Goal: Transaction & Acquisition: Book appointment/travel/reservation

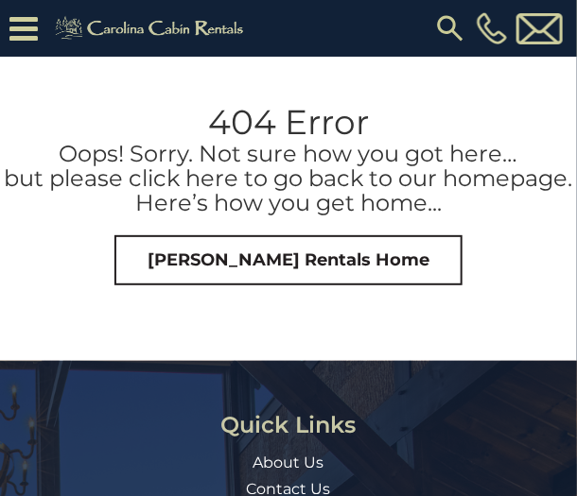
click at [442, 28] on img at bounding box center [450, 28] width 34 height 34
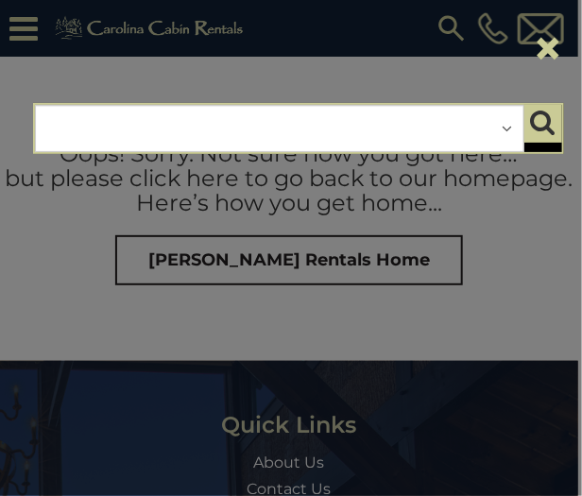
click at [248, 127] on div "**********" at bounding box center [280, 128] width 490 height 47
click at [194, 137] on div "**********" at bounding box center [280, 128] width 490 height 47
click at [192, 136] on div "**********" at bounding box center [280, 128] width 490 height 47
click at [348, 127] on div "**********" at bounding box center [280, 128] width 490 height 47
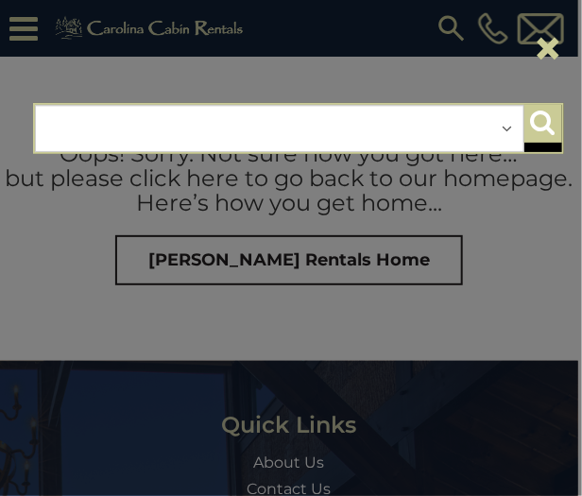
click at [542, 113] on icon "submit" at bounding box center [542, 122] width 25 height 26
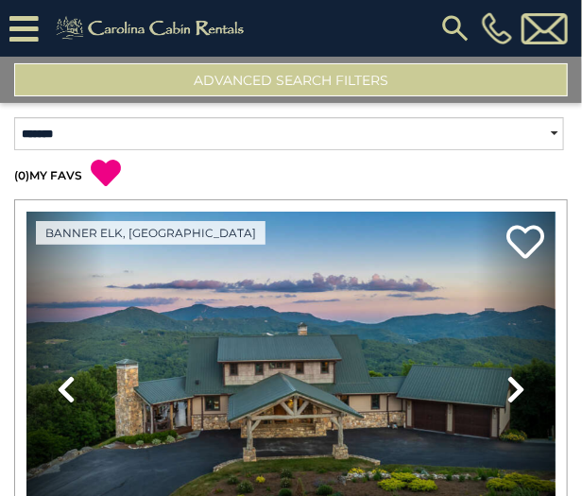
click at [294, 85] on button "Advanced Search Filters" at bounding box center [291, 79] width 554 height 33
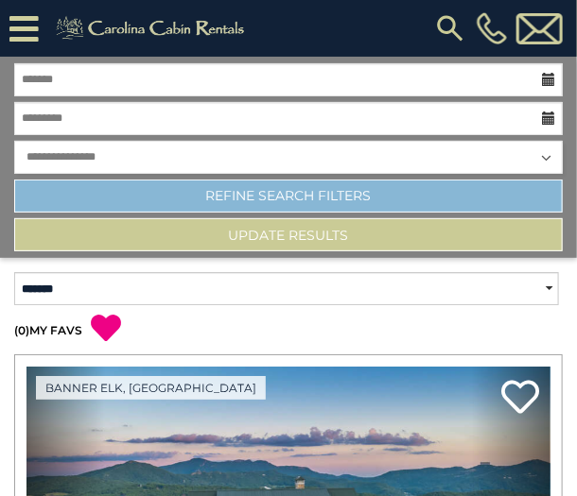
click at [284, 188] on link "Refine Search Filters" at bounding box center [288, 196] width 548 height 33
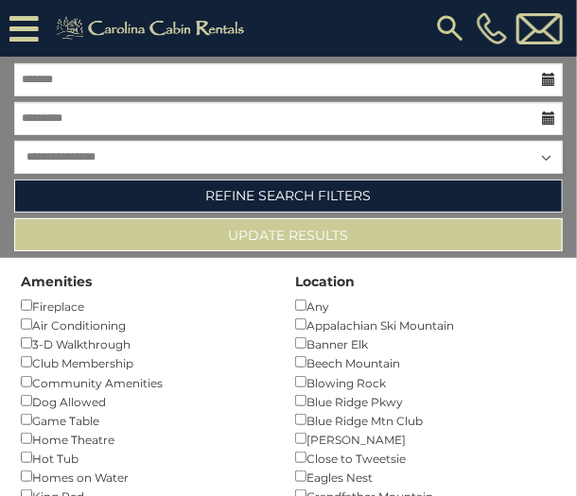
click at [25, 31] on icon at bounding box center [23, 28] width 29 height 33
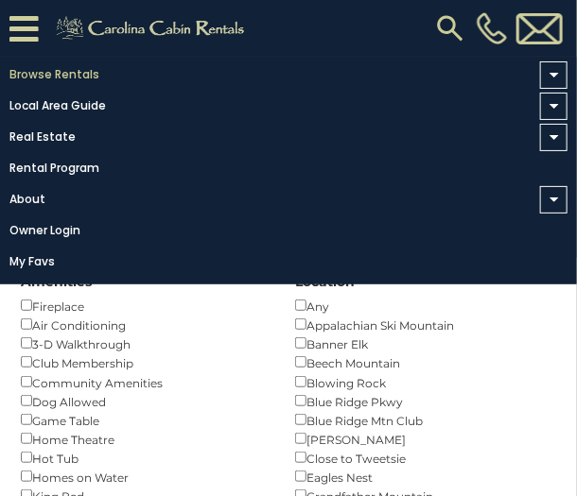
click at [56, 75] on link "Browse Rentals" at bounding box center [283, 74] width 567 height 26
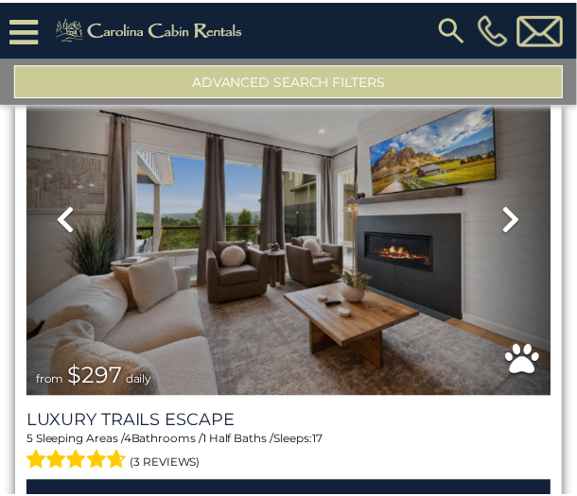
scroll to position [690, 0]
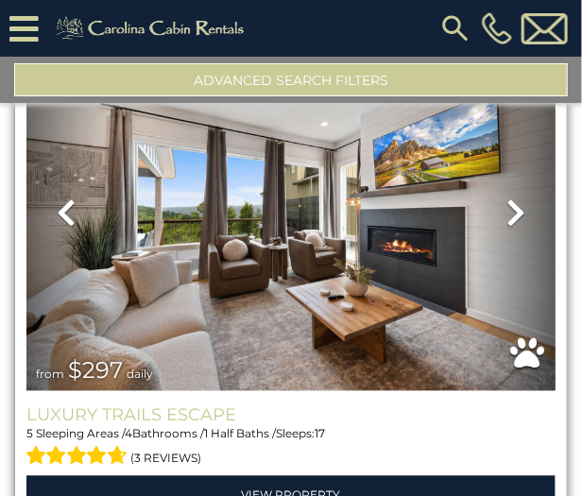
click at [166, 412] on h3 "Luxury Trails Escape" at bounding box center [290, 416] width 529 height 21
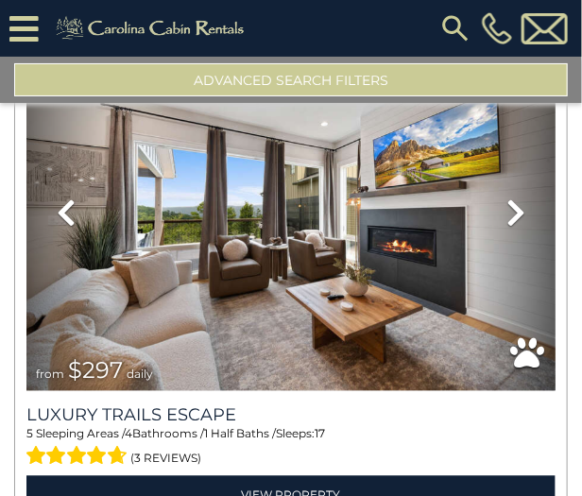
click at [212, 78] on button "Advanced Search Filters" at bounding box center [291, 79] width 554 height 33
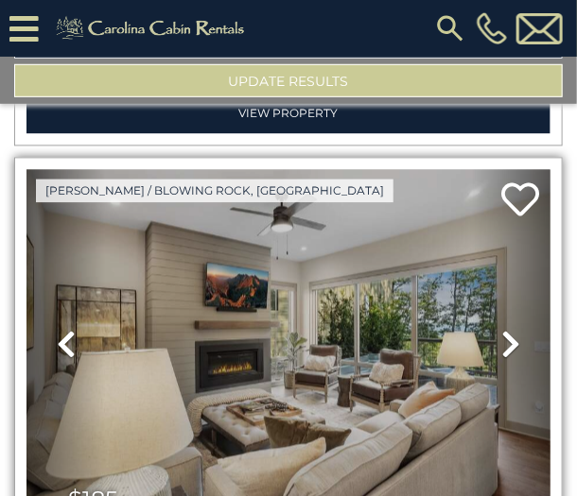
scroll to position [5156, 0]
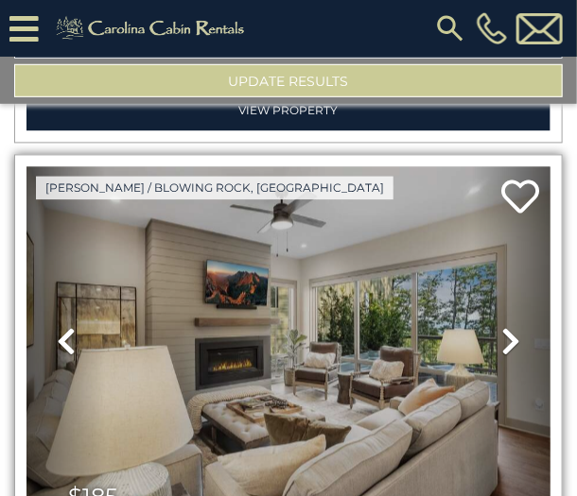
click at [229, 238] on img at bounding box center [288, 342] width 524 height 351
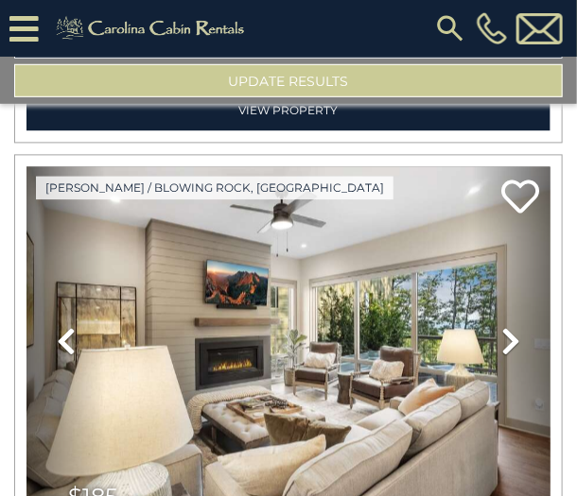
click at [26, 38] on icon at bounding box center [23, 28] width 29 height 33
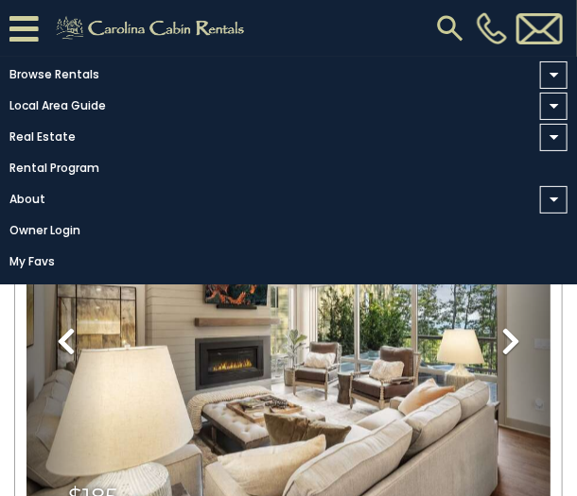
click at [547, 76] on span at bounding box center [553, 74] width 27 height 27
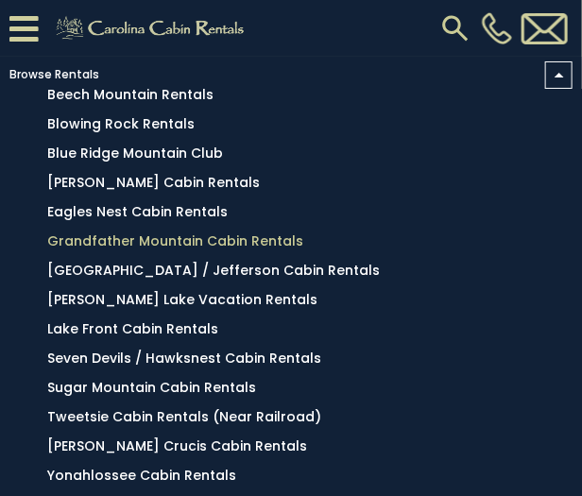
scroll to position [137, 0]
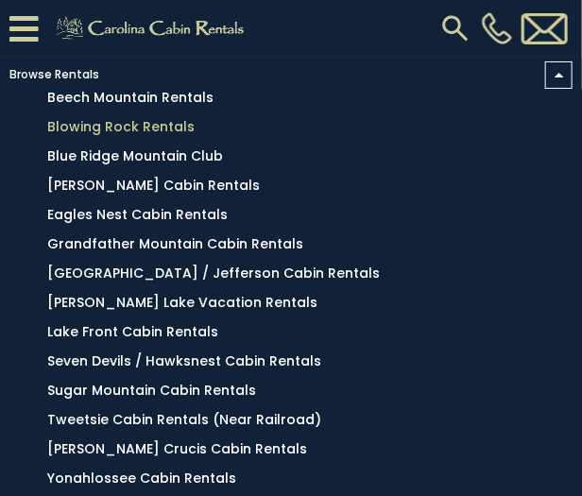
click at [177, 129] on link "Blowing Rock Rentals" at bounding box center [120, 126] width 147 height 19
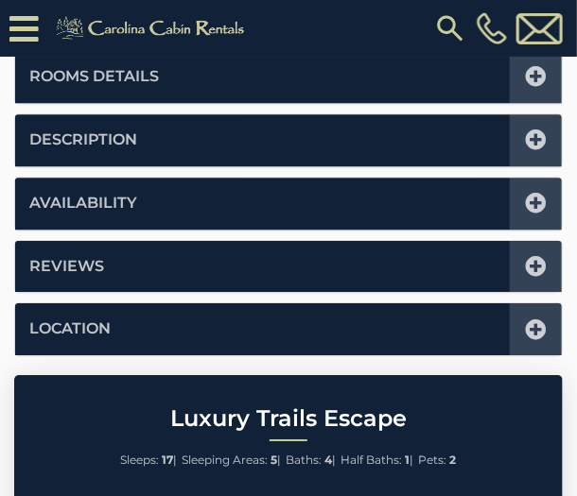
scroll to position [1029, 0]
click at [531, 198] on icon at bounding box center [536, 203] width 21 height 21
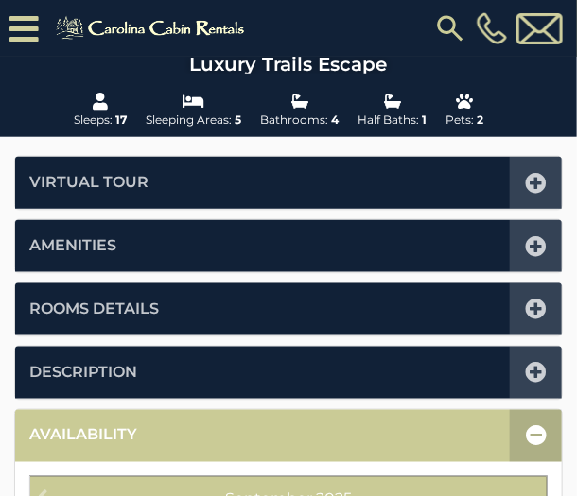
scroll to position [309, 0]
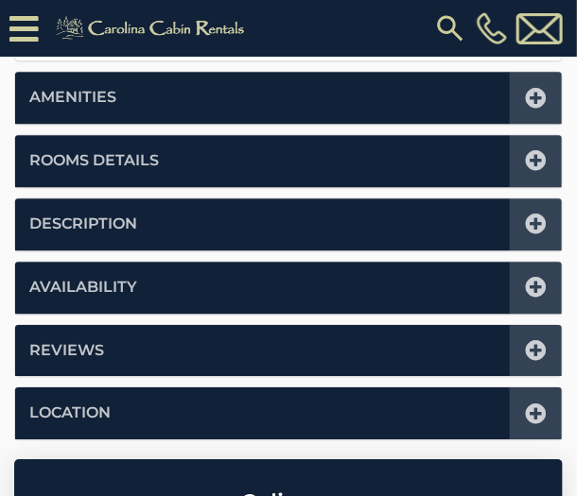
scroll to position [911, 0]
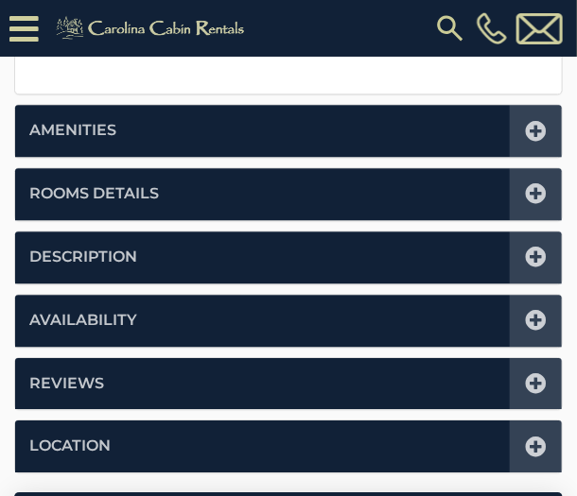
click at [212, 251] on li "Description" at bounding box center [288, 258] width 546 height 52
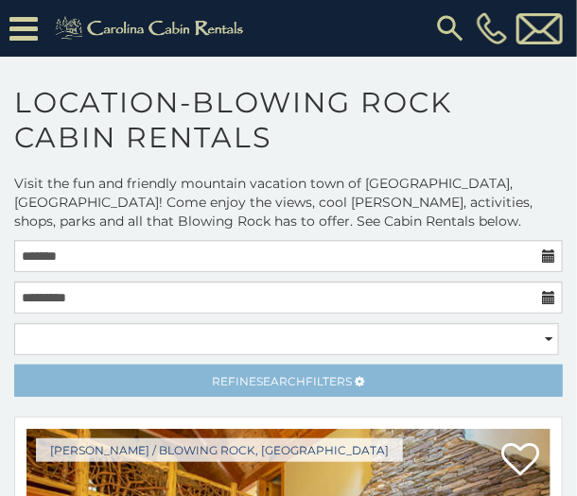
click at [229, 375] on span "Refine Search Filters" at bounding box center [283, 381] width 140 height 14
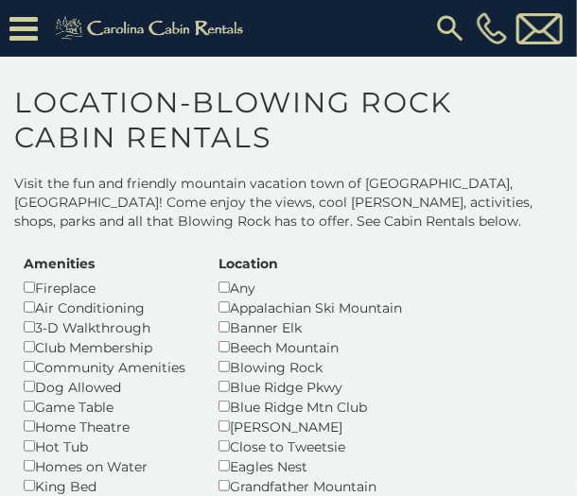
scroll to position [176, 0]
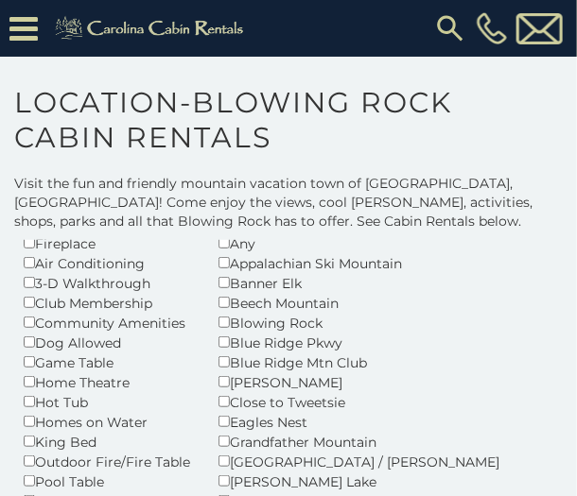
scroll to position [213, 0]
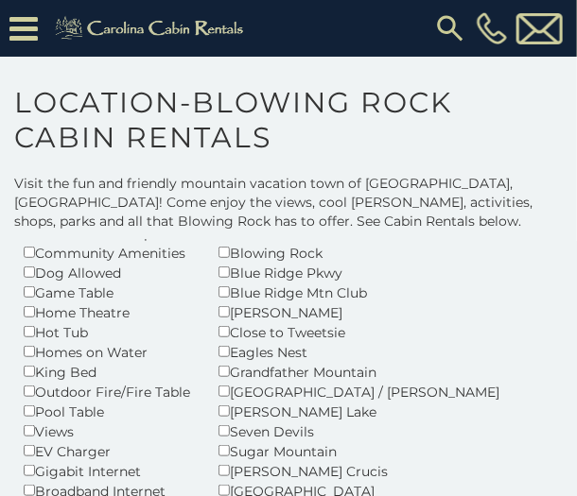
scroll to position [295, 0]
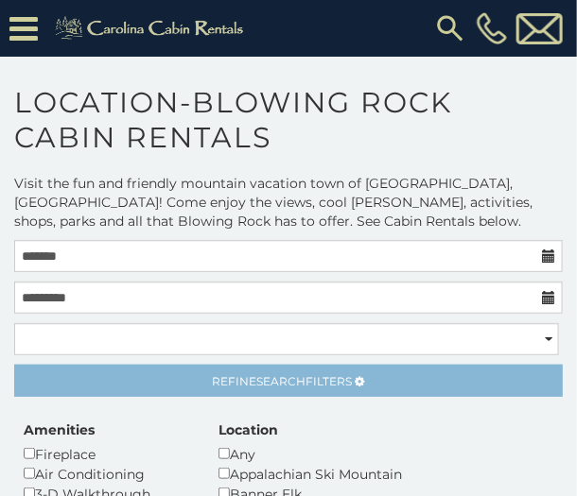
click at [265, 375] on span "Search" at bounding box center [281, 381] width 49 height 14
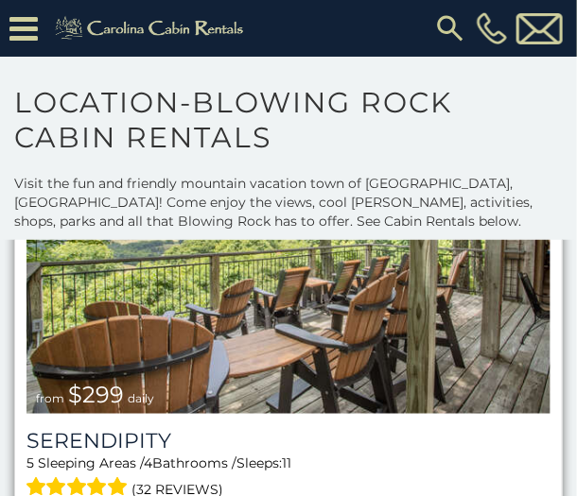
scroll to position [4016, 0]
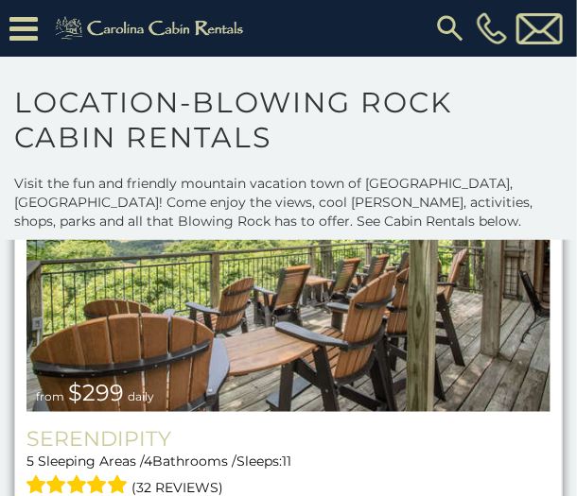
click at [109, 426] on h3 "Serendipity" at bounding box center [288, 439] width 524 height 26
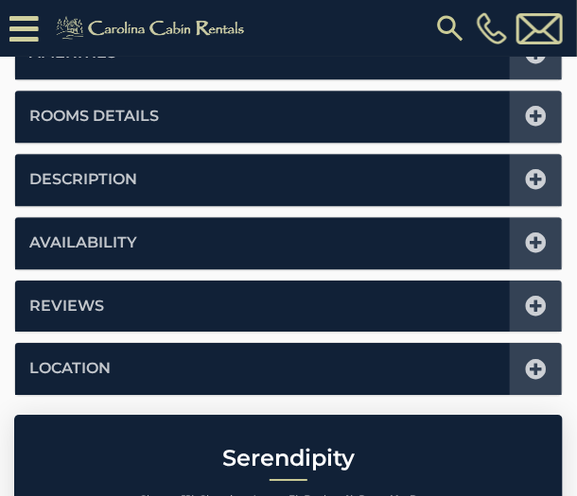
scroll to position [1040, 0]
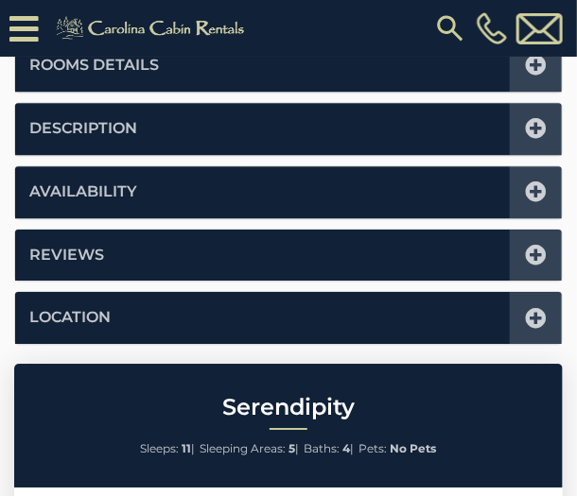
click at [189, 327] on li "Location" at bounding box center [288, 318] width 546 height 52
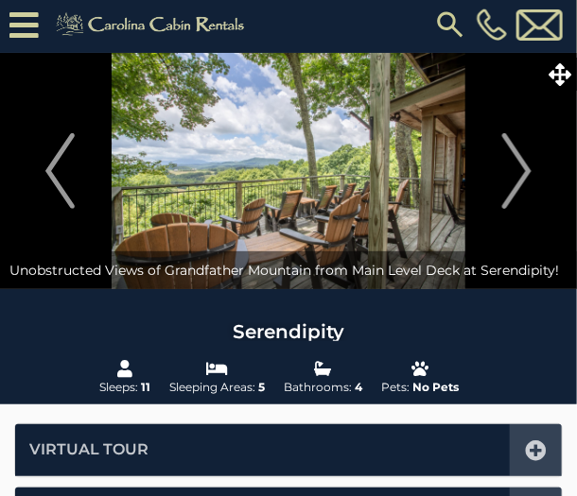
scroll to position [4, 0]
click at [513, 194] on img "Next" at bounding box center [516, 171] width 28 height 76
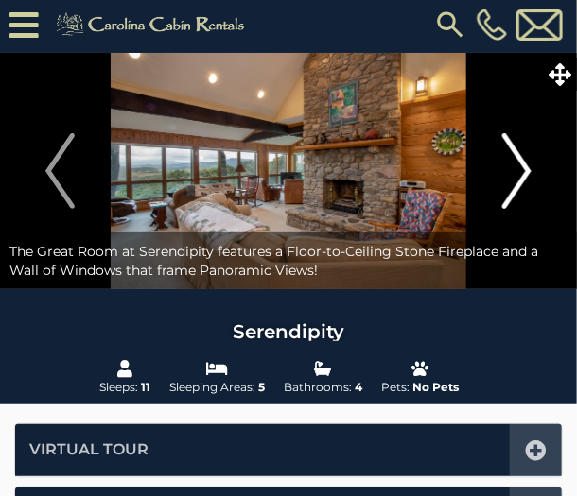
click at [513, 194] on img "Next" at bounding box center [516, 171] width 28 height 76
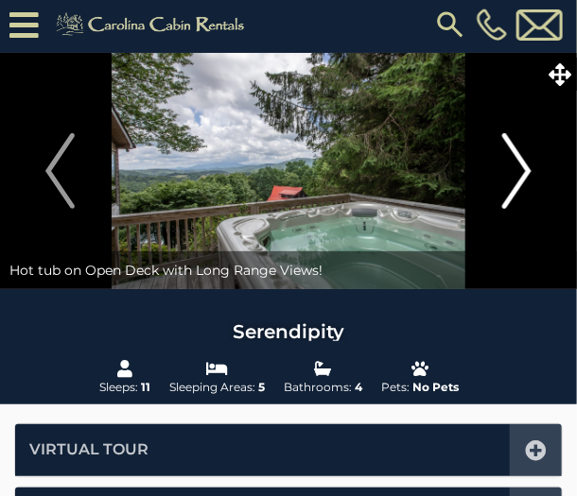
click at [512, 188] on img "Next" at bounding box center [516, 171] width 28 height 76
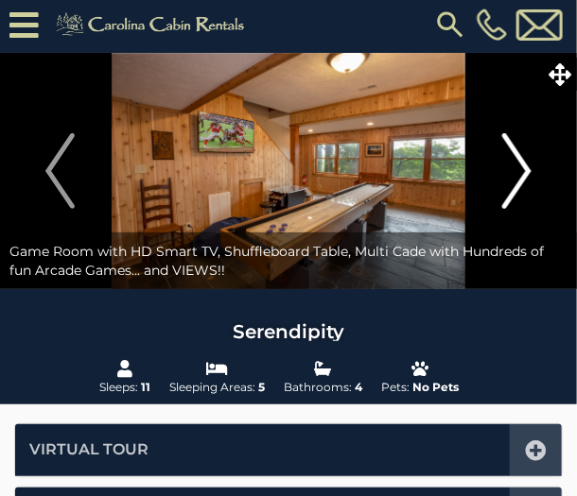
click at [512, 188] on img "Next" at bounding box center [516, 171] width 28 height 76
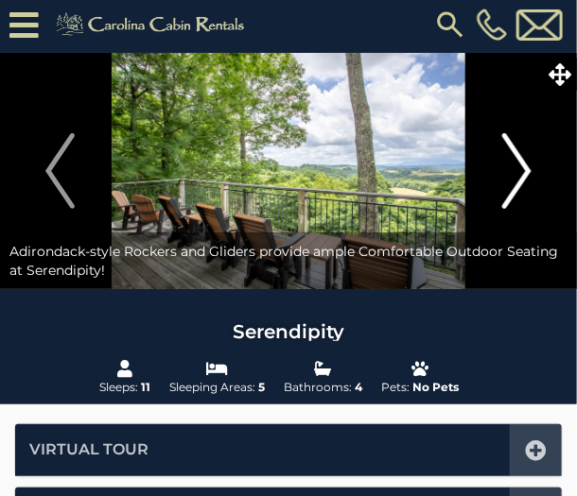
click at [512, 188] on img "Next" at bounding box center [516, 171] width 28 height 76
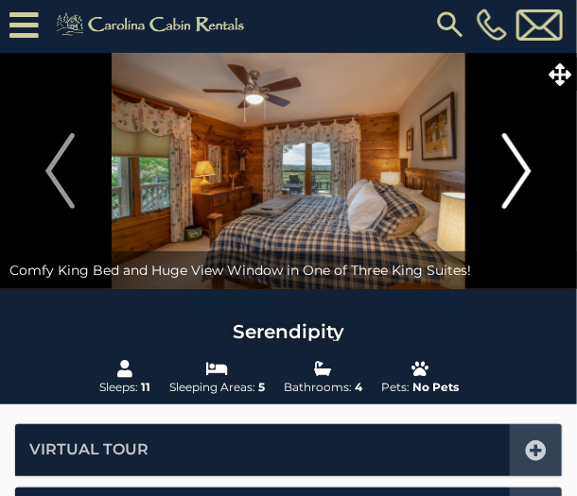
click at [512, 188] on img "Next" at bounding box center [516, 171] width 28 height 76
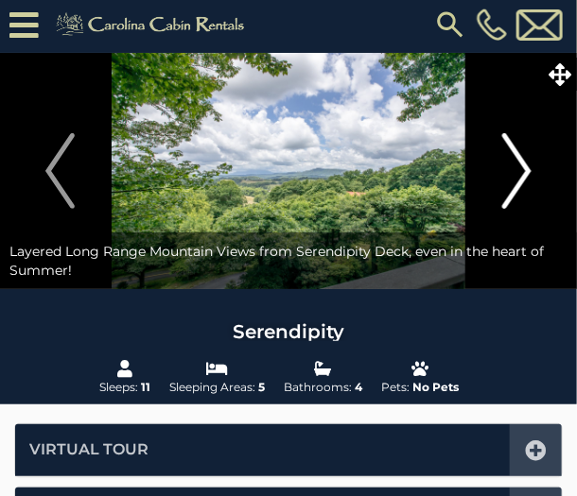
click at [512, 188] on img "Next" at bounding box center [516, 171] width 28 height 76
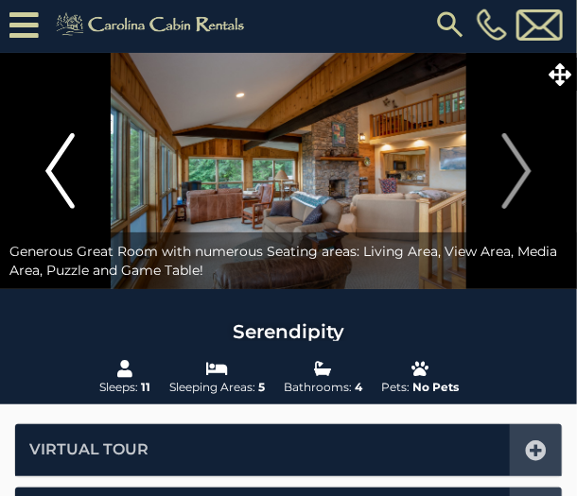
click at [56, 177] on img "Previous" at bounding box center [59, 171] width 28 height 76
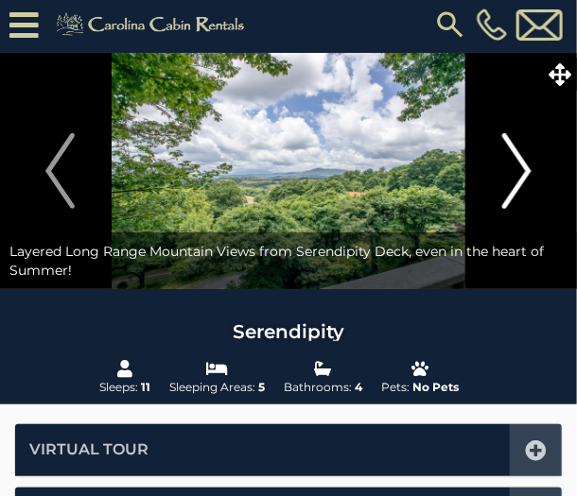
click at [522, 163] on img "Next" at bounding box center [516, 171] width 28 height 76
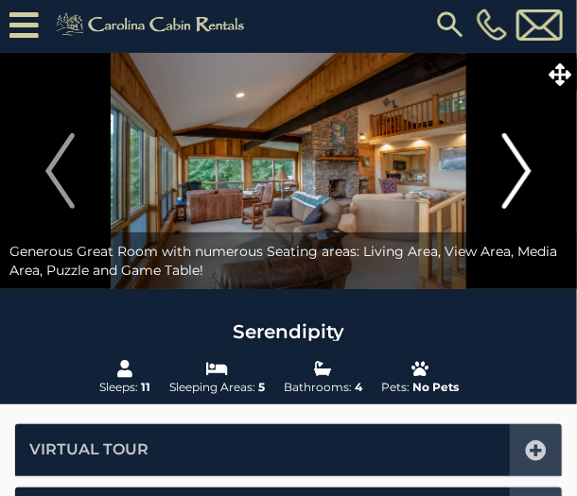
click at [522, 163] on img "Next" at bounding box center [516, 171] width 28 height 76
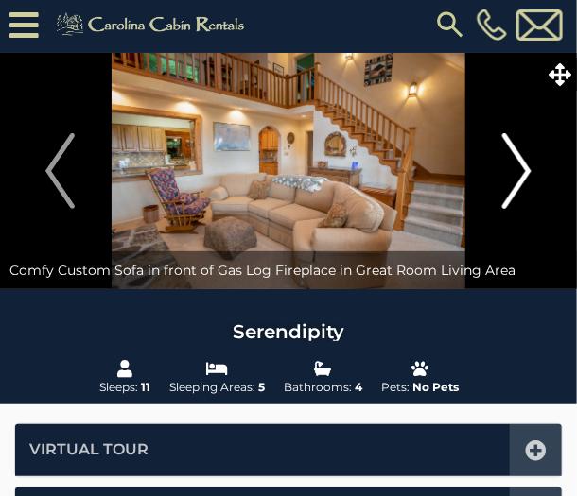
click at [522, 163] on img "Next" at bounding box center [516, 171] width 28 height 76
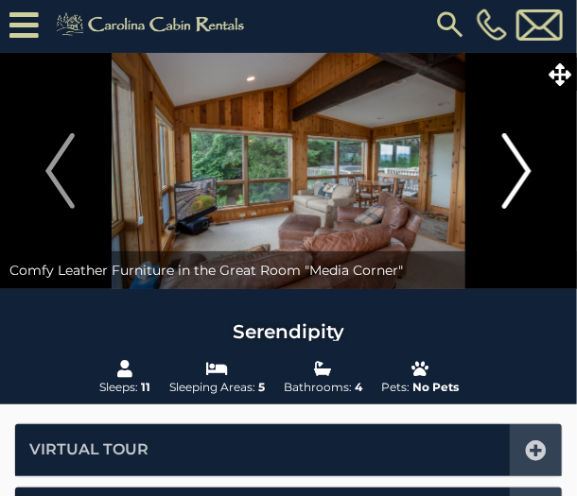
click at [522, 163] on img "Next" at bounding box center [516, 171] width 28 height 76
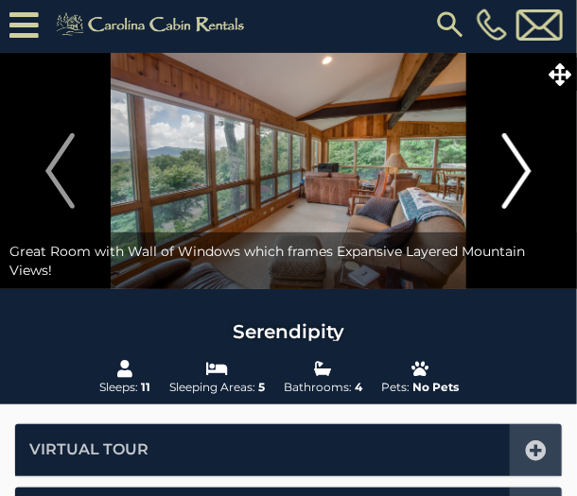
click at [522, 163] on img "Next" at bounding box center [516, 171] width 28 height 76
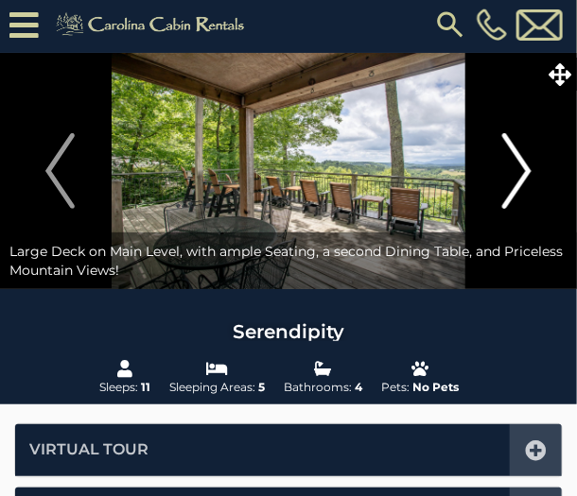
click at [522, 163] on img "Next" at bounding box center [516, 171] width 28 height 76
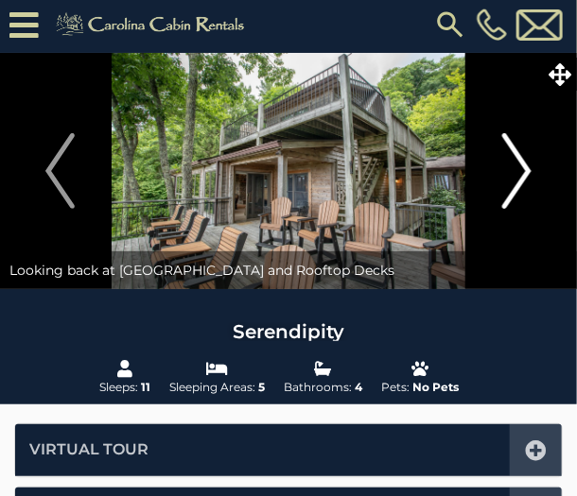
click at [522, 163] on img "Next" at bounding box center [516, 171] width 28 height 76
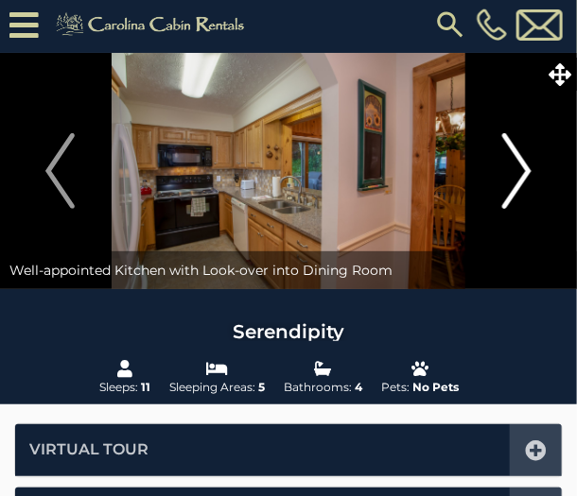
click at [522, 163] on img "Next" at bounding box center [516, 171] width 28 height 76
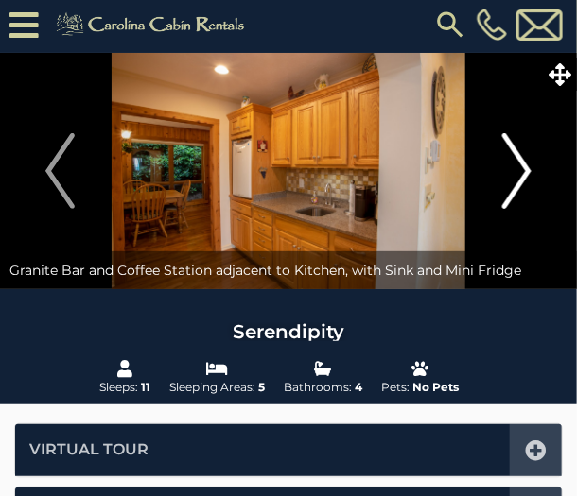
click at [522, 163] on img "Next" at bounding box center [516, 171] width 28 height 76
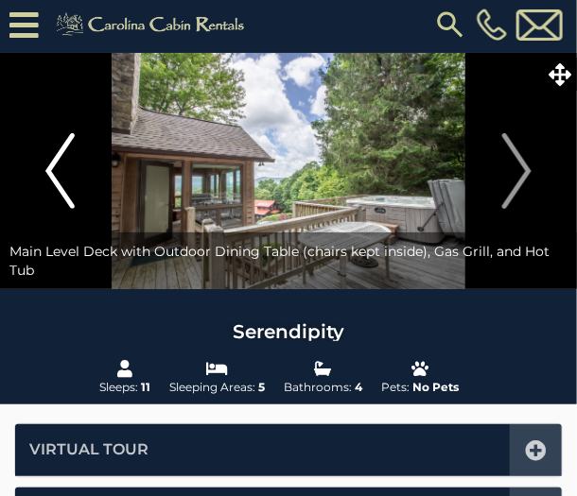
click at [64, 158] on img "Previous" at bounding box center [59, 171] width 28 height 76
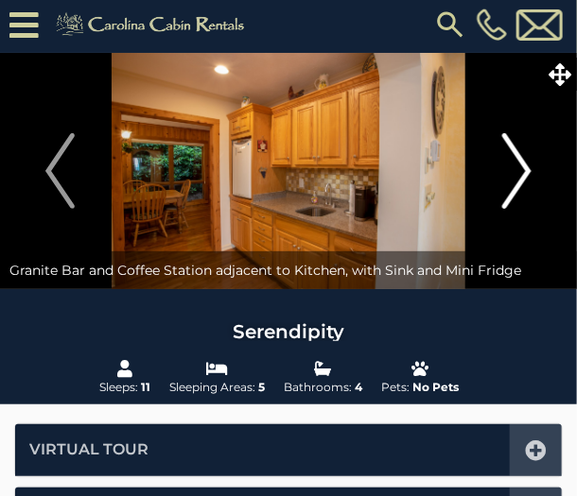
click at [522, 182] on img "Next" at bounding box center [516, 171] width 28 height 76
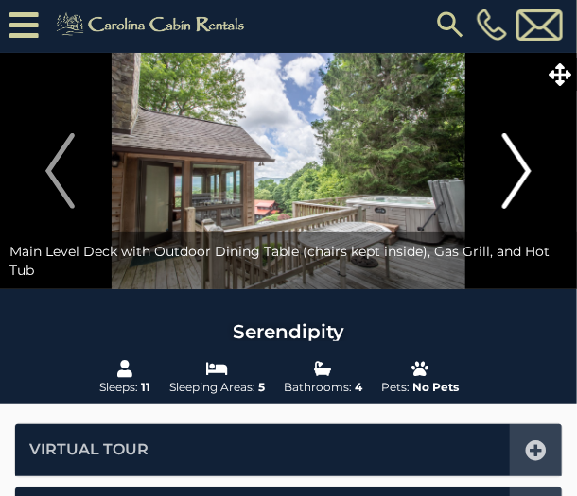
click at [522, 182] on img "Next" at bounding box center [516, 171] width 28 height 76
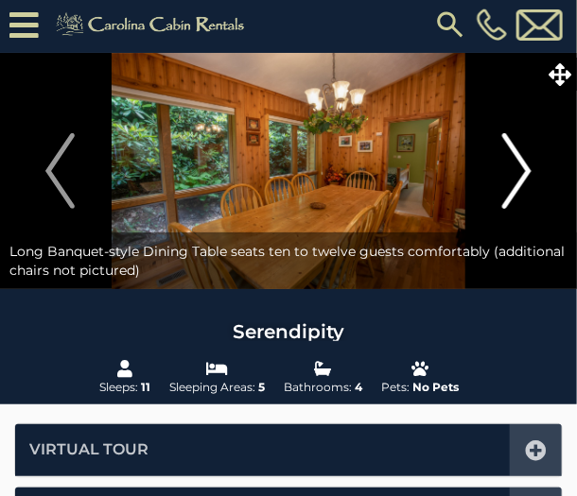
click at [522, 182] on img "Next" at bounding box center [516, 171] width 28 height 76
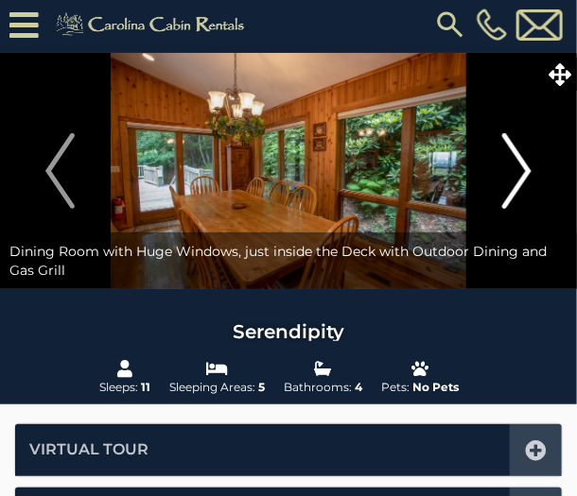
click at [522, 182] on img "Next" at bounding box center [516, 171] width 28 height 76
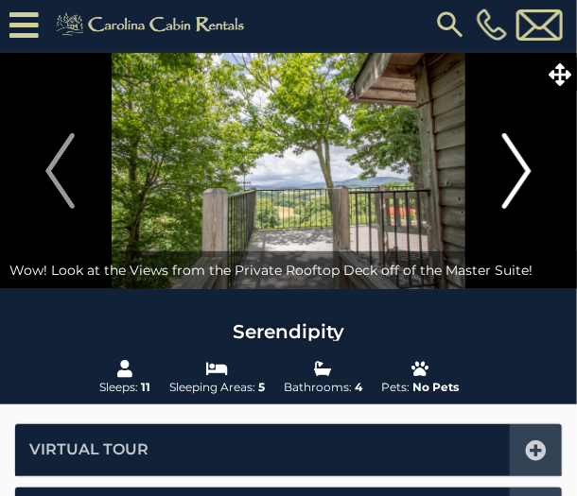
click at [522, 182] on img "Next" at bounding box center [516, 171] width 28 height 76
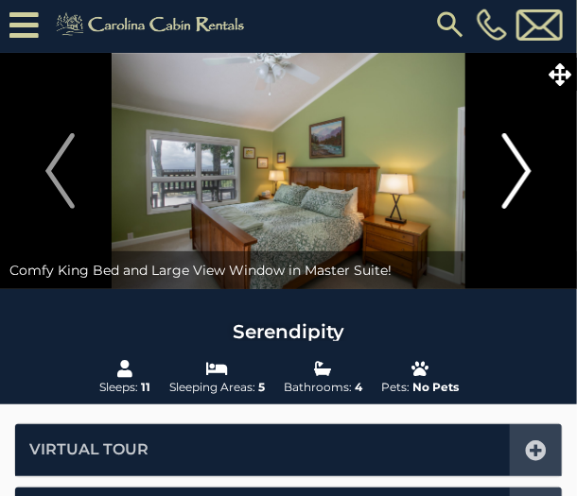
click at [522, 182] on img "Next" at bounding box center [516, 171] width 28 height 76
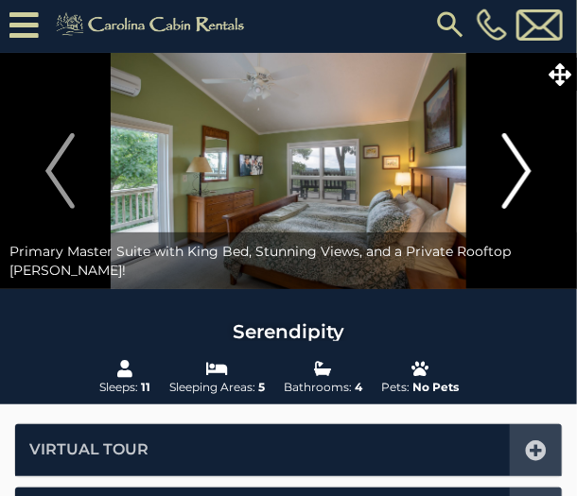
click at [522, 182] on img "Next" at bounding box center [516, 171] width 28 height 76
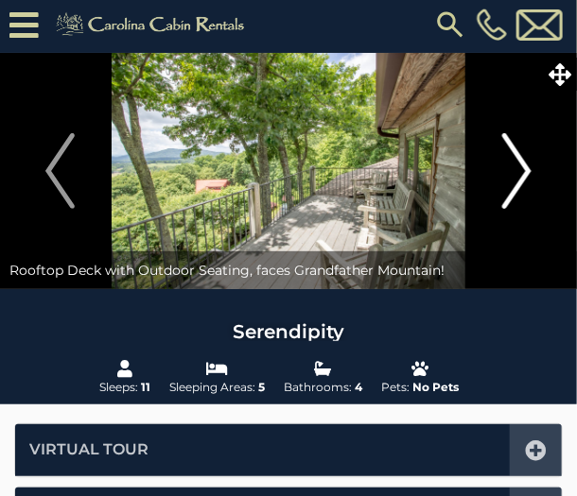
click at [522, 182] on img "Next" at bounding box center [516, 171] width 28 height 76
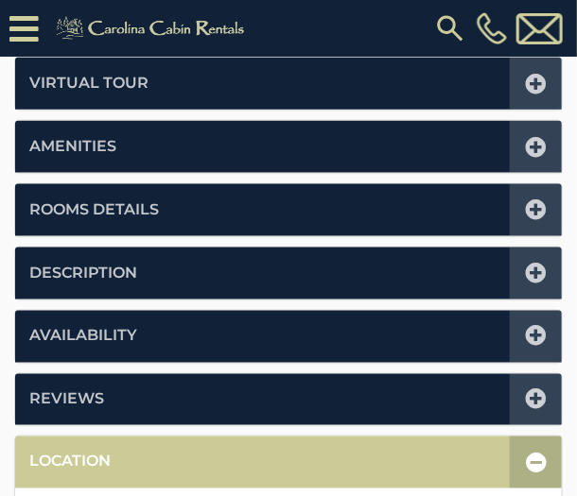
scroll to position [420, 0]
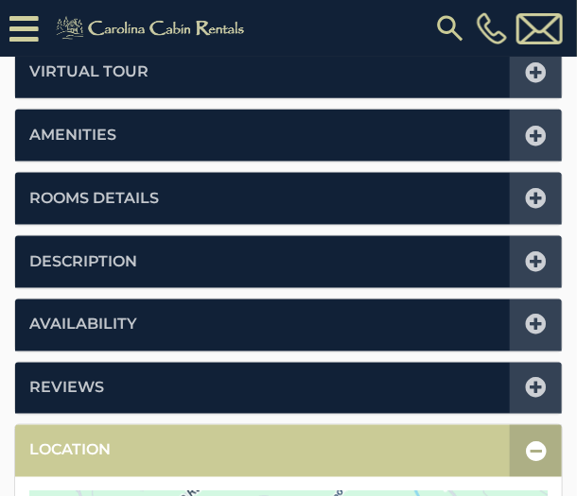
click at [395, 260] on li "Description" at bounding box center [288, 262] width 546 height 52
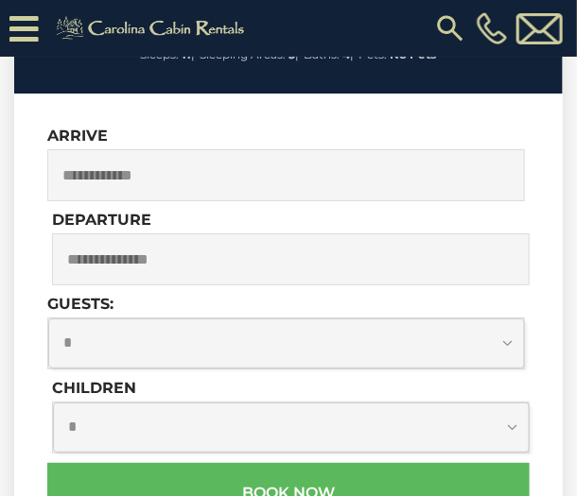
scroll to position [2787, 0]
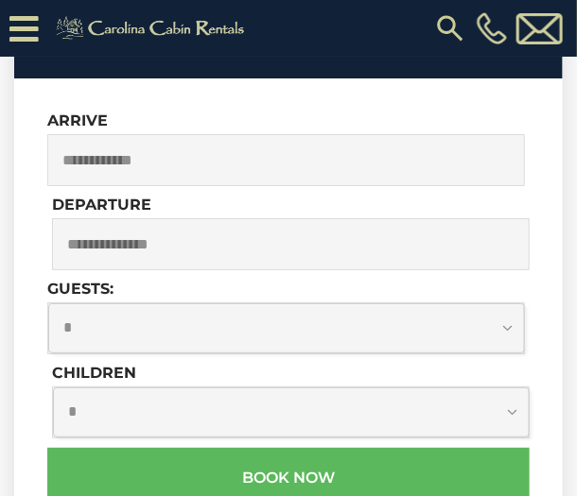
click at [303, 185] on input "text" at bounding box center [285, 160] width 477 height 52
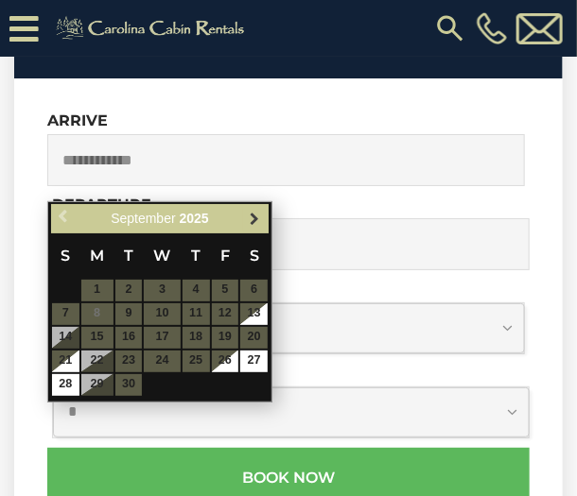
click at [253, 216] on span "Next" at bounding box center [255, 219] width 15 height 15
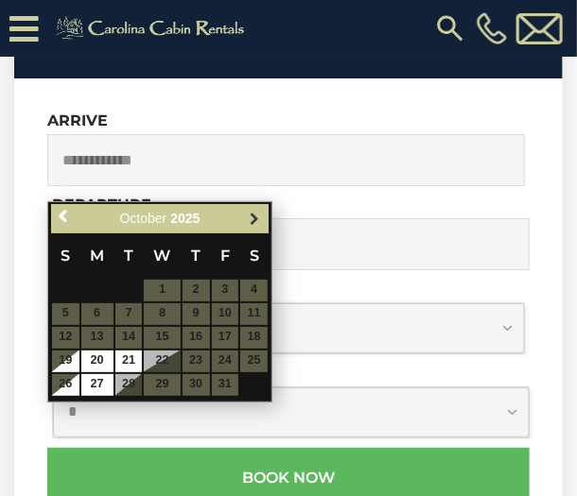
click at [253, 216] on span "Next" at bounding box center [255, 219] width 15 height 15
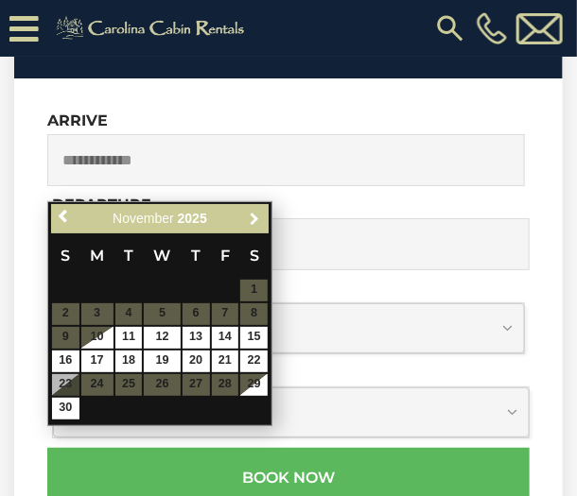
click at [253, 216] on span "Next" at bounding box center [255, 219] width 15 height 15
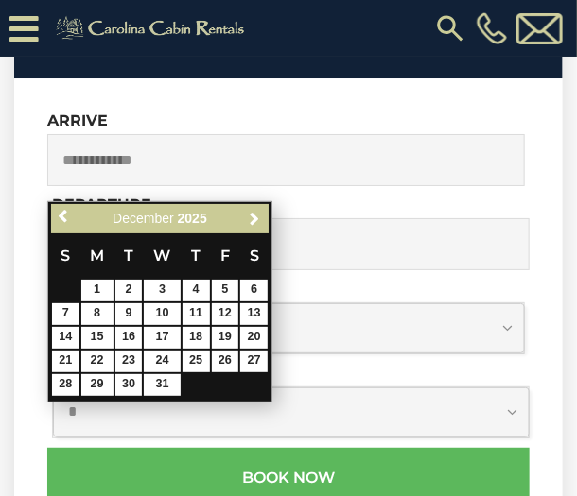
click at [253, 216] on span "Next" at bounding box center [255, 219] width 15 height 15
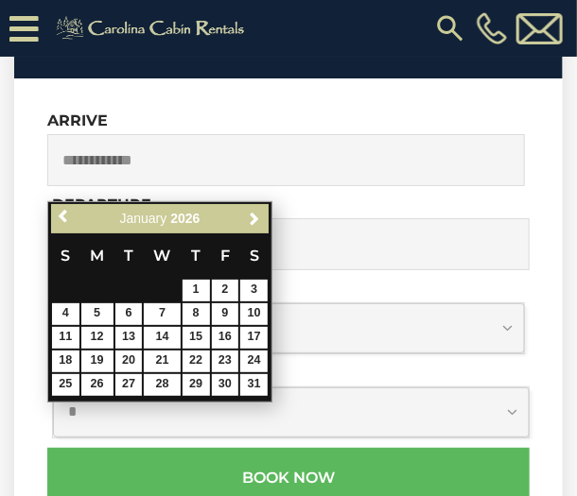
click at [253, 216] on span "Next" at bounding box center [255, 219] width 15 height 15
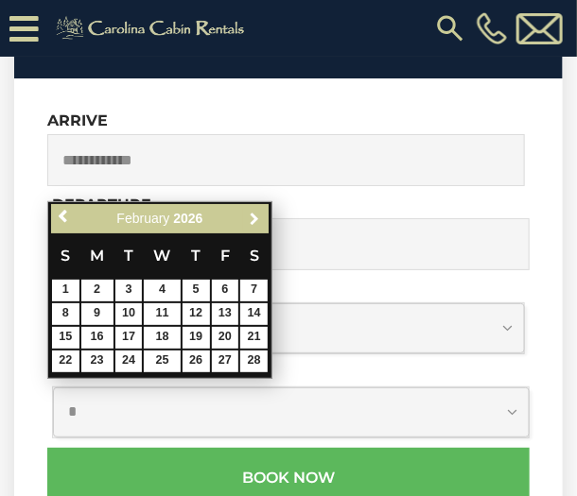
click at [253, 216] on span "Next" at bounding box center [255, 219] width 15 height 15
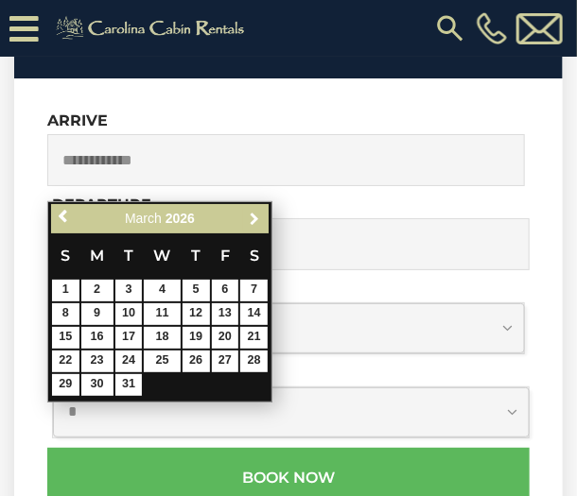
click at [253, 216] on span "Next" at bounding box center [255, 219] width 15 height 15
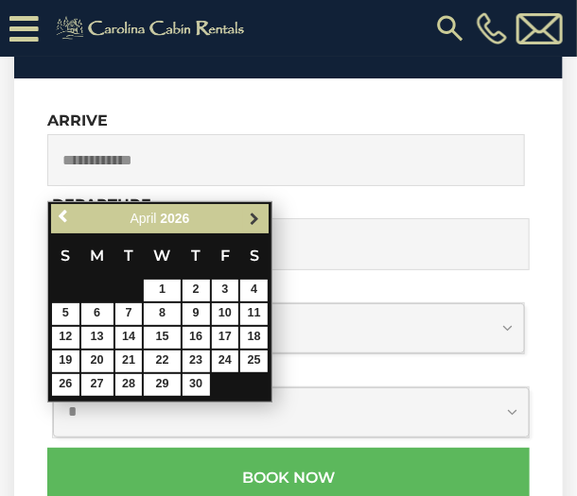
click at [257, 221] on span "Next" at bounding box center [255, 219] width 15 height 15
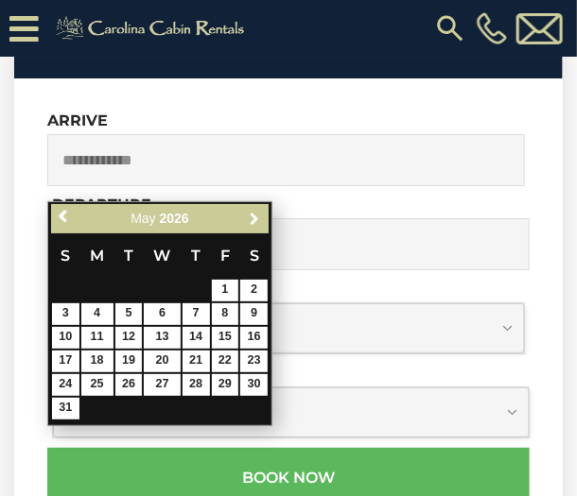
click at [257, 221] on span "Next" at bounding box center [255, 219] width 15 height 15
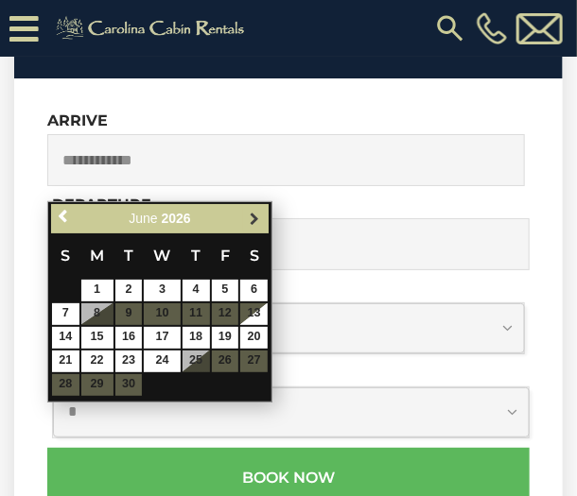
click at [257, 220] on span "Next" at bounding box center [255, 219] width 15 height 15
